Goal: Contribute content: Add original content to the website for others to see

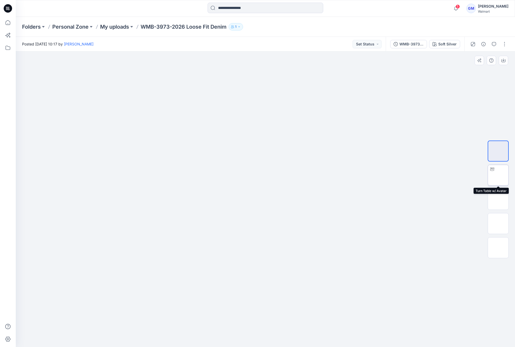
click at [498, 175] on img at bounding box center [498, 175] width 0 height 0
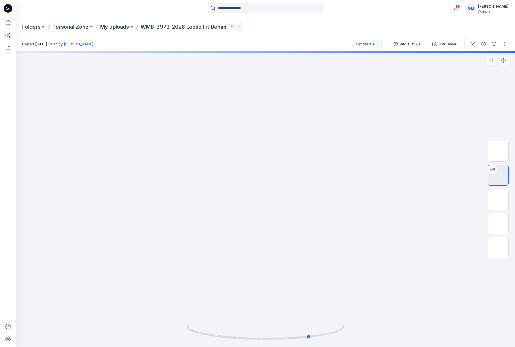
drag, startPoint x: 262, startPoint y: 342, endPoint x: 117, endPoint y: 330, distance: 145.5
click at [115, 330] on div at bounding box center [265, 199] width 499 height 296
click at [505, 48] on button "button" at bounding box center [504, 44] width 8 height 8
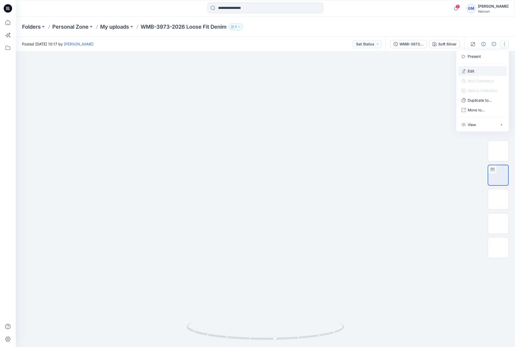
click at [491, 68] on button "Edit" at bounding box center [482, 71] width 48 height 10
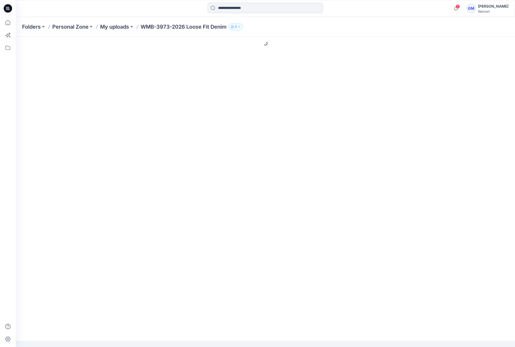
click at [202, 64] on ul "Style Present" at bounding box center [292, 60] width 430 height 9
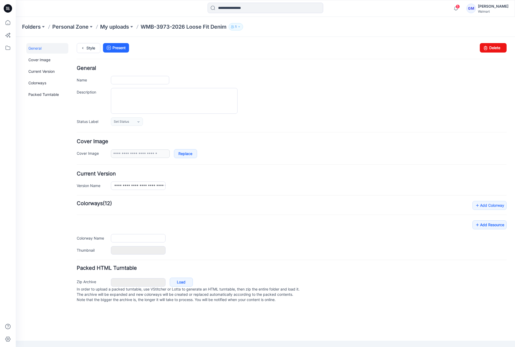
type input "**********"
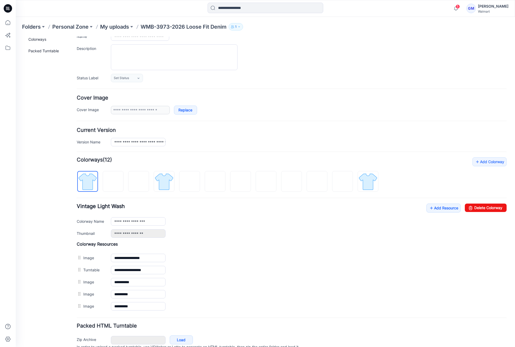
scroll to position [67, 0]
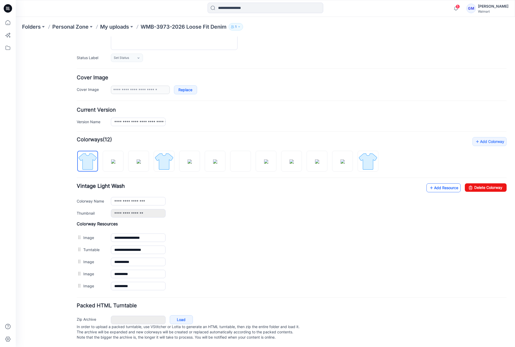
click at [443, 183] on link "Add Resource" at bounding box center [443, 187] width 34 height 9
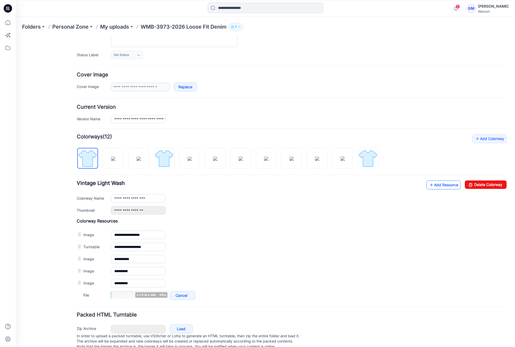
click at [447, 184] on link "Add Resource" at bounding box center [443, 184] width 34 height 9
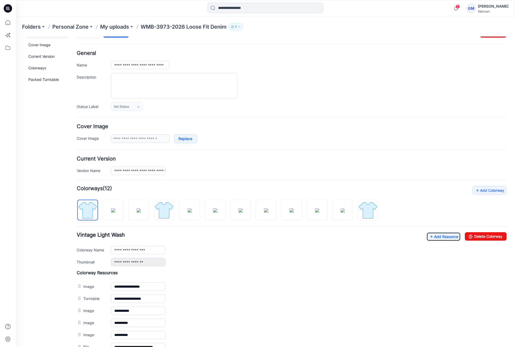
scroll to position [0, 0]
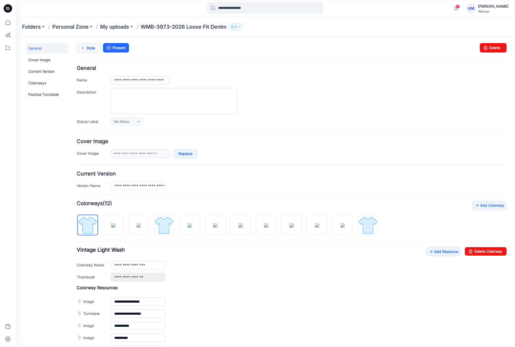
click at [82, 50] on icon at bounding box center [82, 47] width 7 height 9
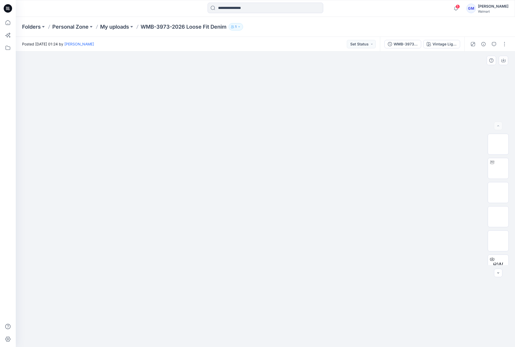
click at [370, 121] on img at bounding box center [265, 121] width 263 height 0
click at [442, 43] on div "Vintage Light Wash" at bounding box center [444, 44] width 24 height 6
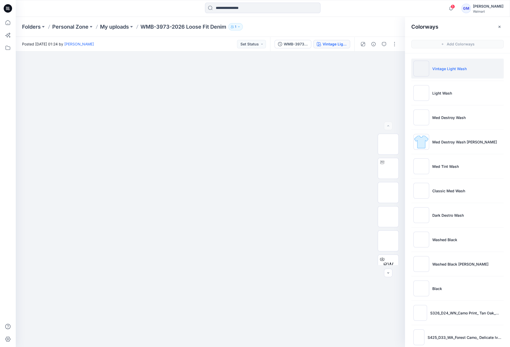
click at [446, 67] on p "Vintage Light Wash" at bounding box center [450, 69] width 34 height 6
click at [388, 179] on div "BW XLSX" at bounding box center [388, 199] width 21 height 131
click at [389, 168] on img at bounding box center [389, 168] width 0 height 0
drag, startPoint x: 210, startPoint y: 341, endPoint x: 388, endPoint y: 320, distance: 179.2
click at [372, 324] on div at bounding box center [211, 199] width 390 height 296
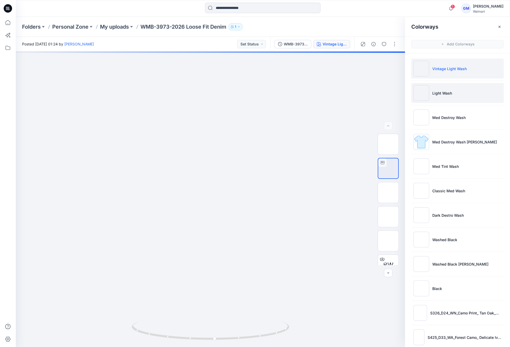
click at [444, 89] on li "Light Wash" at bounding box center [458, 93] width 92 height 20
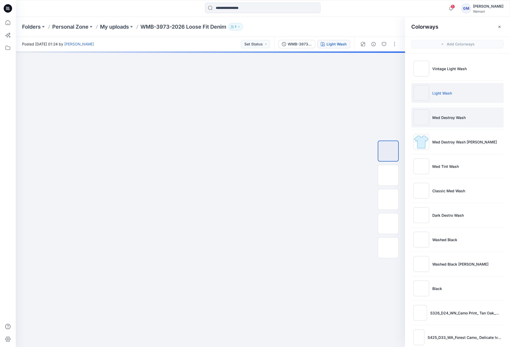
click at [450, 116] on p "Med Destroy Wash" at bounding box center [449, 118] width 33 height 6
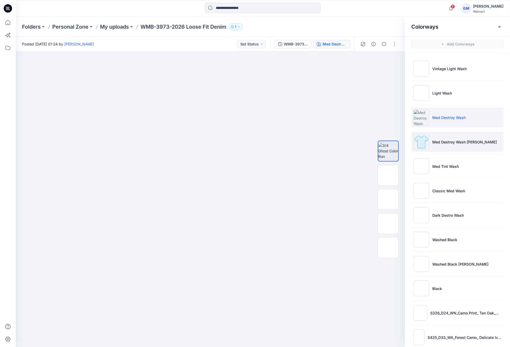
click at [447, 140] on p "Med Destroy Wash w. Destro" at bounding box center [465, 142] width 65 height 6
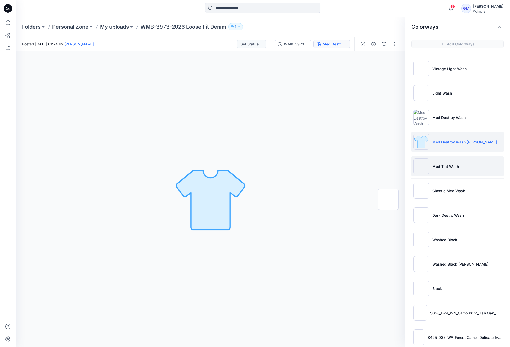
click at [450, 172] on li "Med Tint Wash" at bounding box center [458, 166] width 92 height 20
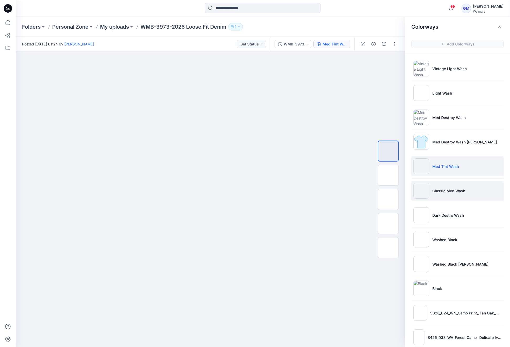
click at [451, 191] on p "Classic Med Wash" at bounding box center [449, 191] width 33 height 6
click at [455, 226] on ul "Vintage Light Wash Light Wash Med Destroy Wash Med Destroy Wash w. Destro Med T…" at bounding box center [457, 202] width 105 height 299
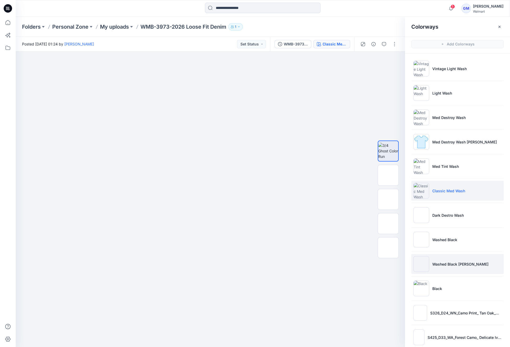
scroll to position [7, 0]
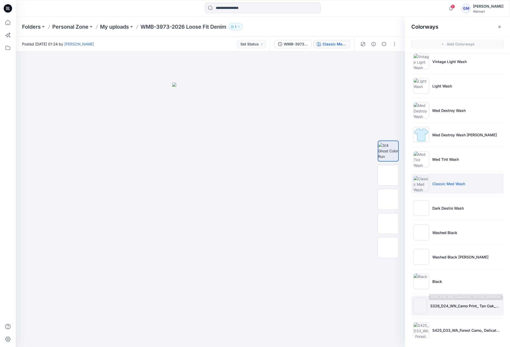
click at [463, 306] on p "S326_D24_WN_Camo Print_ Tan Oak_M25394A" at bounding box center [466, 306] width 71 height 6
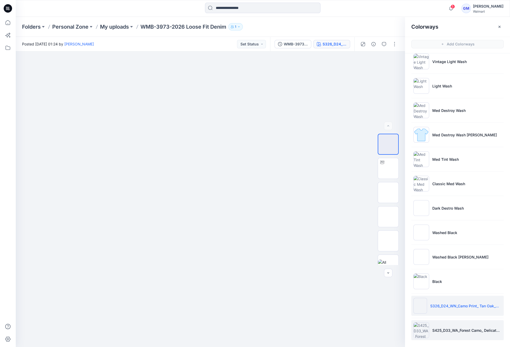
click at [450, 324] on li "S425_D33_WA_Forest Camo_ Delicate Ivory_G2666H_19.52 IN" at bounding box center [458, 330] width 92 height 20
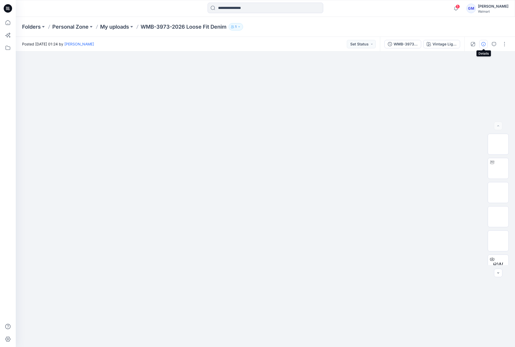
click at [481, 44] on button "button" at bounding box center [483, 44] width 8 height 8
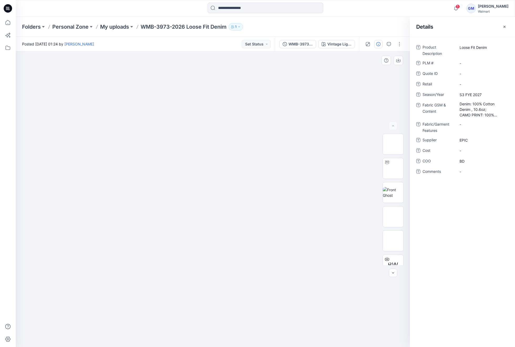
click at [317, 90] on div at bounding box center [213, 199] width 394 height 296
click at [343, 45] on div "Vintage Light Wash" at bounding box center [339, 44] width 24 height 6
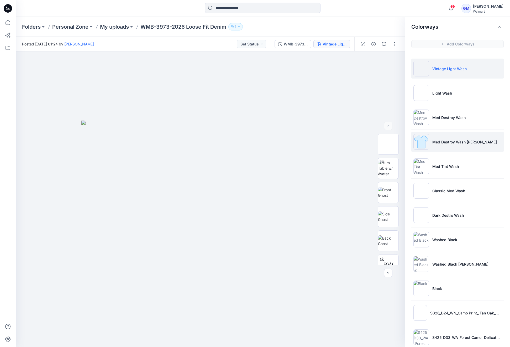
click at [452, 139] on p "Med Destroy Wash w. Destro" at bounding box center [465, 142] width 65 height 6
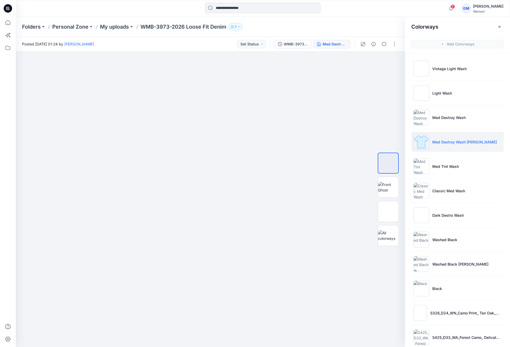
click at [157, 29] on p "WMB-3973-2026 Loose Fit Denim" at bounding box center [184, 26] width 86 height 7
click at [161, 26] on p "WMB-3973-2026 Loose Fit Denim" at bounding box center [184, 26] width 86 height 7
drag, startPoint x: 381, startPoint y: 230, endPoint x: 378, endPoint y: 230, distance: 3.2
click at [379, 230] on img at bounding box center [388, 235] width 20 height 11
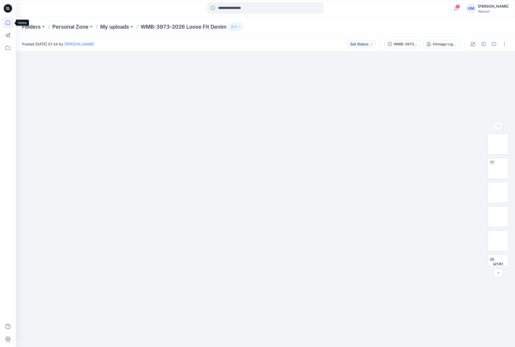
click at [7, 20] on icon at bounding box center [8, 23] width 12 height 12
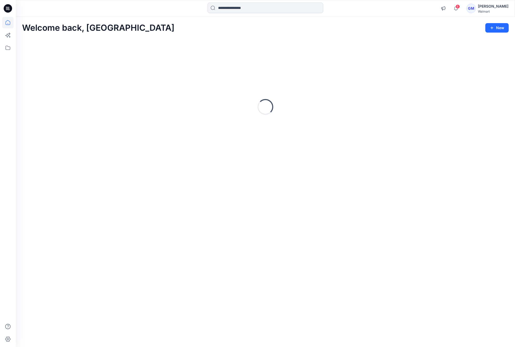
click at [255, 8] on input at bounding box center [266, 8] width 116 height 11
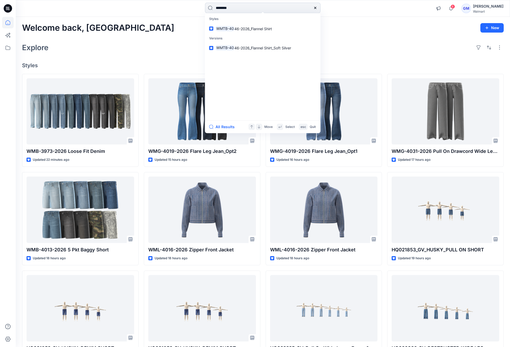
type input "*********"
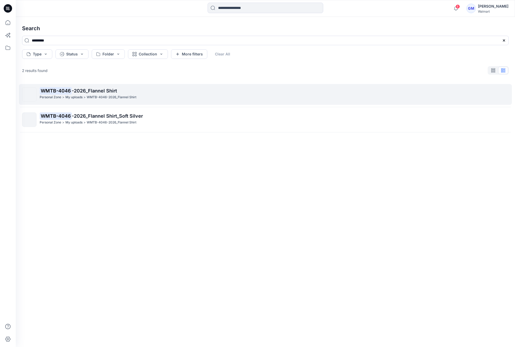
click at [131, 99] on p "WMTB-4046-2026_Flannel Shirt" at bounding box center [112, 98] width 50 height 6
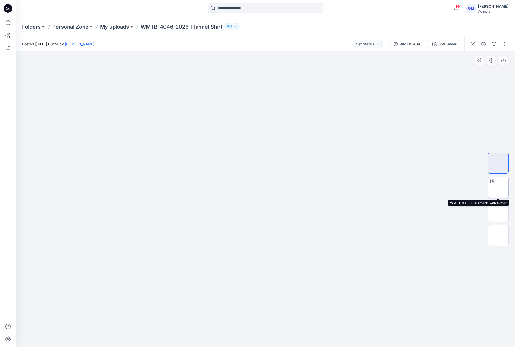
click at [498, 187] on img at bounding box center [498, 187] width 0 height 0
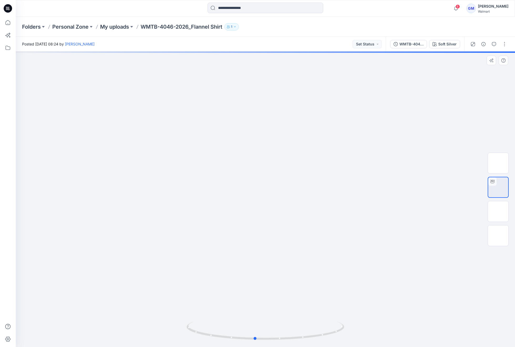
drag, startPoint x: 269, startPoint y: 343, endPoint x: 101, endPoint y: 322, distance: 168.8
click at [101, 323] on div at bounding box center [265, 199] width 499 height 296
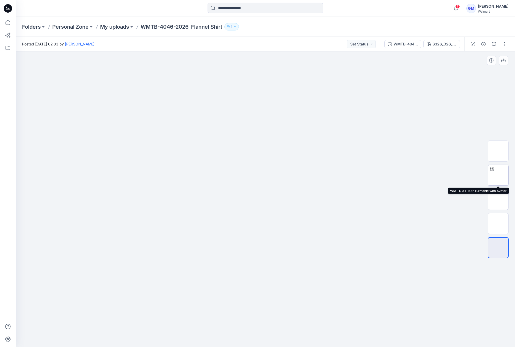
click at [498, 175] on img at bounding box center [498, 175] width 0 height 0
drag, startPoint x: 266, startPoint y: 335, endPoint x: 223, endPoint y: 328, distance: 43.4
click at [209, 327] on icon at bounding box center [266, 332] width 159 height 20
drag, startPoint x: 266, startPoint y: 338, endPoint x: 136, endPoint y: 302, distance: 134.9
click at [132, 307] on div at bounding box center [265, 199] width 499 height 296
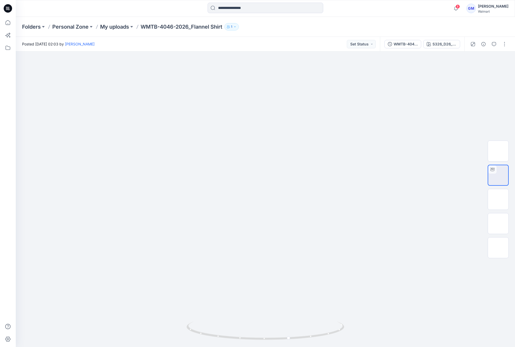
click at [294, 24] on div "Folders Personal Zone My uploads WMTB-4046-2026_Flannel Shirt 1" at bounding box center [245, 26] width 446 height 7
click at [449, 39] on div "WMTB-4046-2026_Flannel Shirt_Full Colorway S326_D26_WN_Flannel Plaid_ Blue Cove…" at bounding box center [422, 44] width 84 height 15
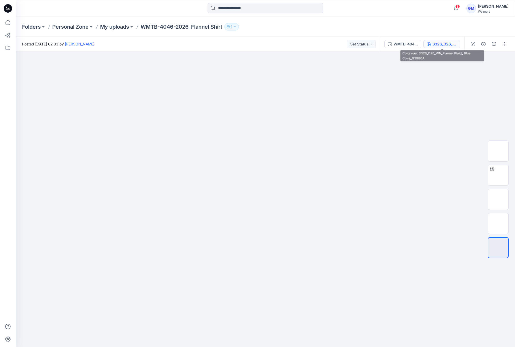
click at [441, 47] on div "S326_D26_WN_Flannel Plaid_ Blue Cove_G2980A" at bounding box center [444, 44] width 24 height 6
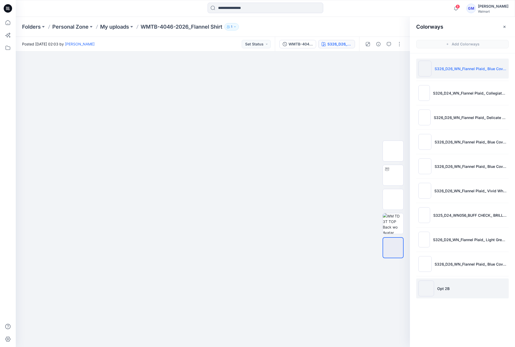
click at [443, 289] on p "Opt 2B" at bounding box center [443, 289] width 12 height 6
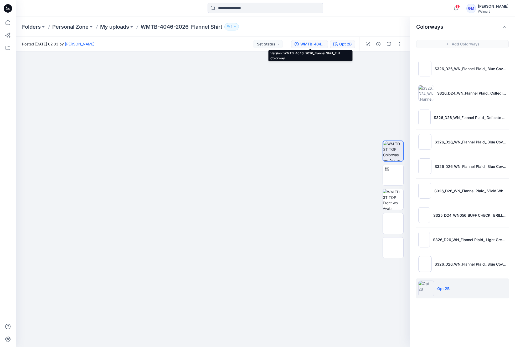
click at [304, 44] on div "WMTB-4046-2026_Flannel Shirt_Full Colorway" at bounding box center [312, 44] width 24 height 6
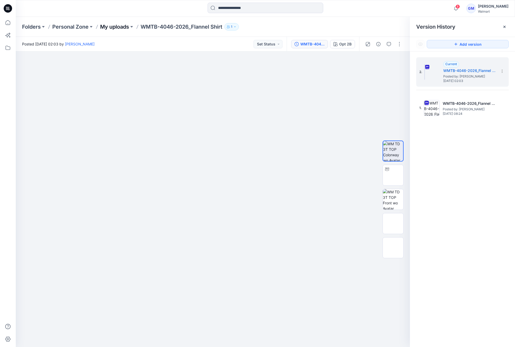
click at [127, 24] on p "My uploads" at bounding box center [114, 26] width 29 height 7
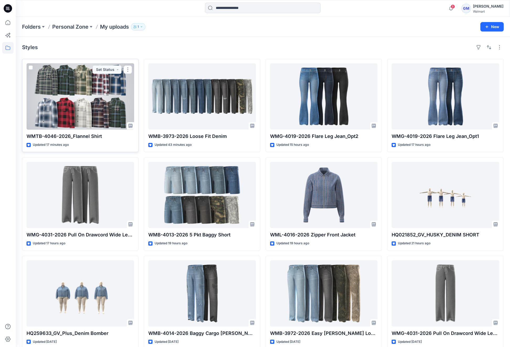
click at [82, 96] on div at bounding box center [81, 96] width 108 height 66
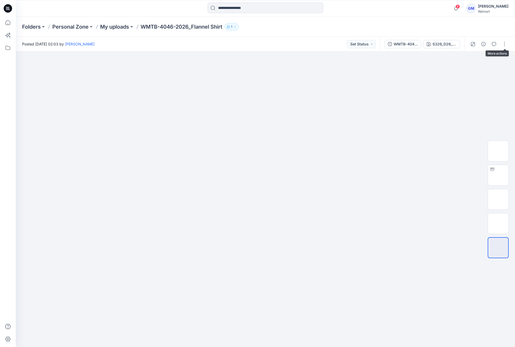
click at [505, 39] on div at bounding box center [488, 44] width 49 height 15
click at [504, 43] on button "button" at bounding box center [504, 44] width 8 height 8
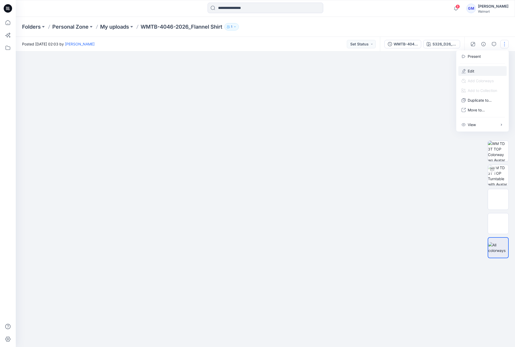
click at [475, 70] on button "Edit" at bounding box center [482, 71] width 48 height 10
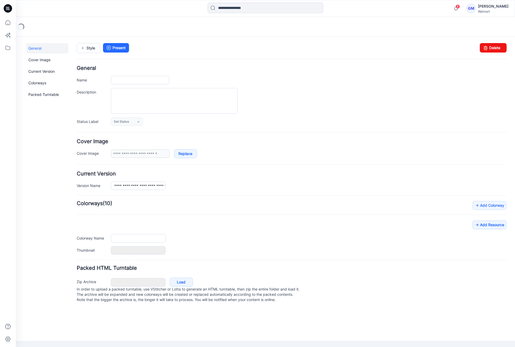
type input "**********"
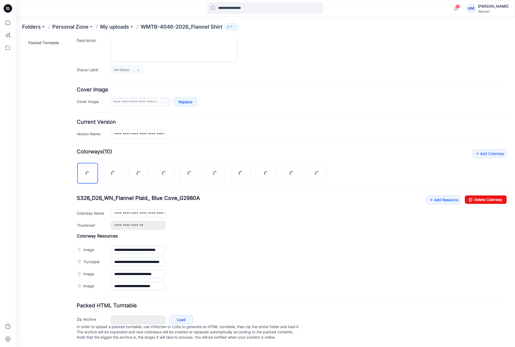
scroll to position [55, 0]
click at [440, 195] on link "Add Resource" at bounding box center [443, 199] width 34 height 9
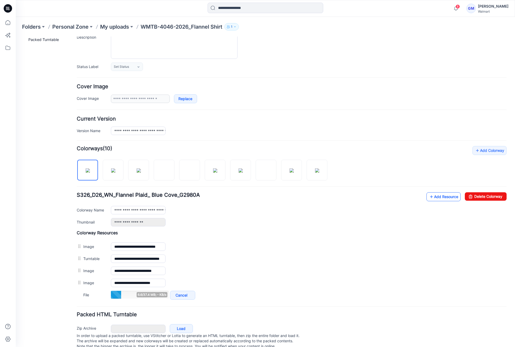
click at [446, 194] on link "Add Resource" at bounding box center [443, 196] width 34 height 9
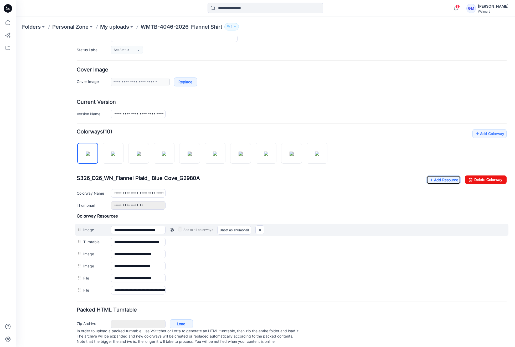
scroll to position [79, 0]
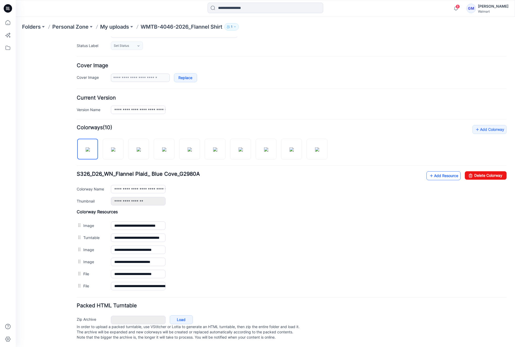
click at [432, 171] on link "Add Resource" at bounding box center [443, 175] width 34 height 9
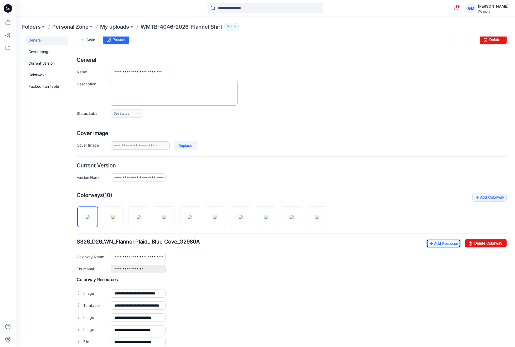
scroll to position [0, 0]
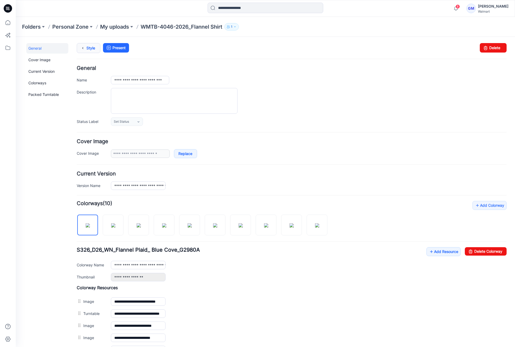
click at [92, 48] on link "Style" at bounding box center [89, 48] width 24 height 10
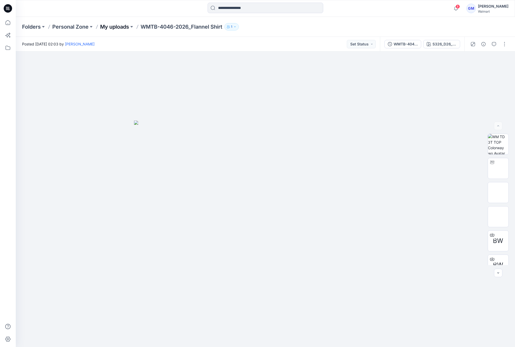
click at [117, 29] on p "My uploads" at bounding box center [114, 26] width 29 height 7
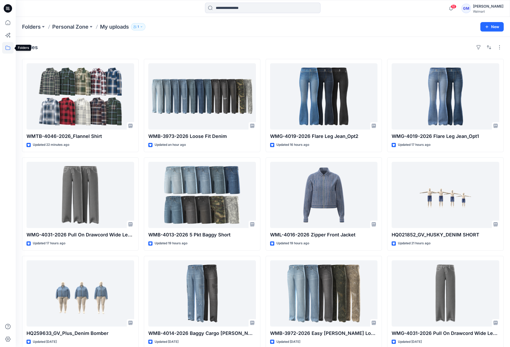
click at [9, 45] on icon at bounding box center [8, 48] width 12 height 12
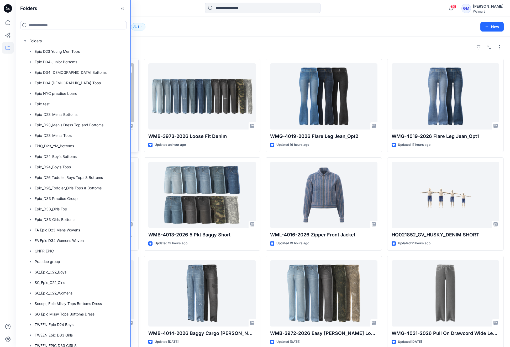
drag, startPoint x: 83, startPoint y: 50, endPoint x: 137, endPoint y: 59, distance: 54.6
click at [137, 59] on div "Folders Folders Epic D23 Young Men Tops Epic D34 Junior Bottoms Epic D34 [DEMOG…" at bounding box center [255, 187] width 510 height 374
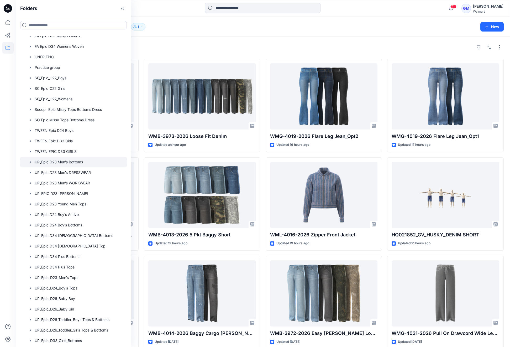
scroll to position [194, 0]
click at [66, 150] on div at bounding box center [73, 151] width 107 height 11
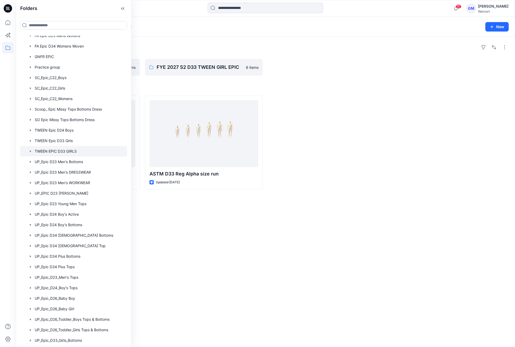
click at [179, 88] on h4 "Styles" at bounding box center [265, 87] width 487 height 6
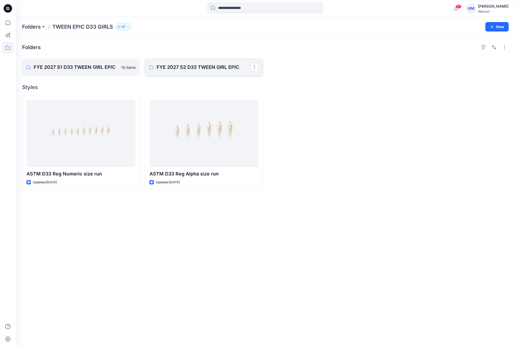
click at [176, 68] on p "FYE 2027 S2 D33 TWEEN GIRL EPIC" at bounding box center [204, 67] width 94 height 7
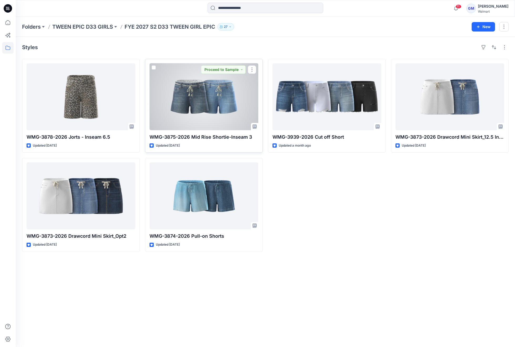
click at [178, 110] on div at bounding box center [203, 96] width 109 height 67
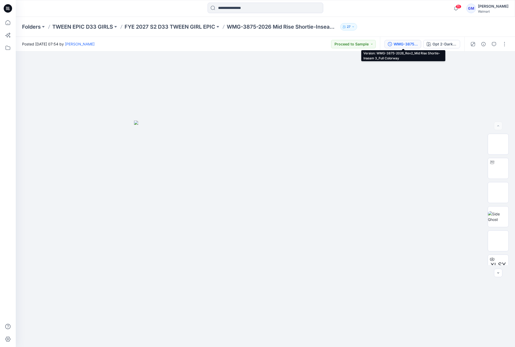
click at [399, 41] on div "WMG-3875-2026_Rev2_Mid Rise Shortie-Inseam 3_Full Colorway" at bounding box center [406, 44] width 24 height 6
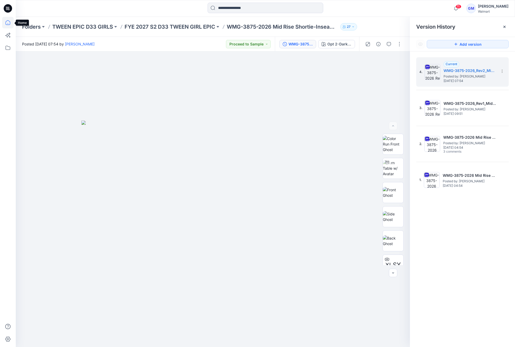
click at [7, 24] on icon at bounding box center [8, 23] width 12 height 12
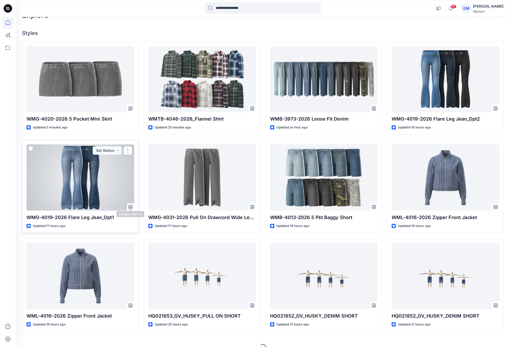
scroll to position [42, 0]
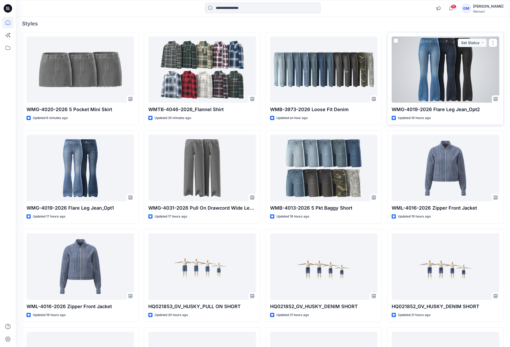
click at [447, 90] on div at bounding box center [446, 70] width 108 height 66
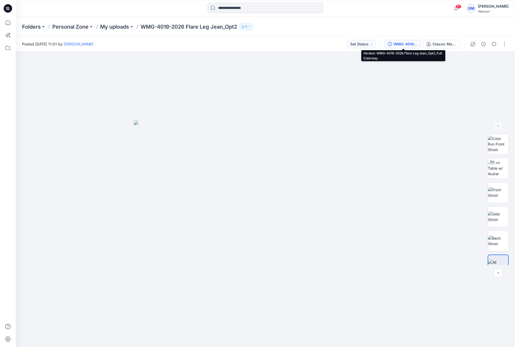
click at [402, 46] on div "WMG-4019-2026 Flare Leg Jean_Opt2_Full Colorway" at bounding box center [406, 44] width 24 height 6
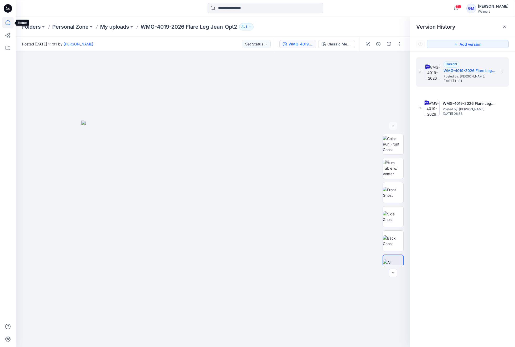
click at [9, 23] on icon at bounding box center [8, 23] width 12 height 12
